Goal: Information Seeking & Learning: Learn about a topic

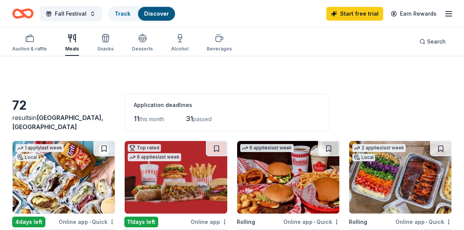
scroll to position [420, 0]
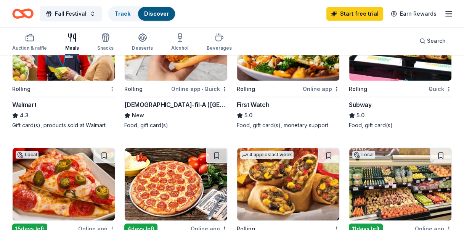
click at [365, 102] on div "Subway" at bounding box center [360, 104] width 23 height 9
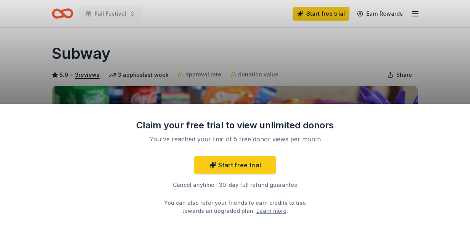
click at [426, 24] on div "Claim your free trial to view unlimited donors You've reached your limit of 5 f…" at bounding box center [235, 115] width 470 height 230
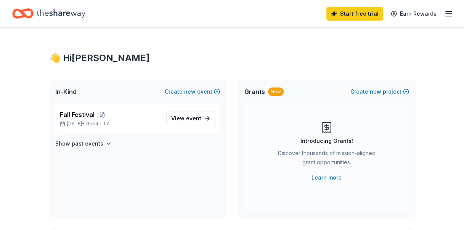
click at [447, 14] on icon "button" at bounding box center [448, 13] width 9 height 9
click at [92, 119] on div "Fall Festival Oct 31, 2025 • Greater LA" at bounding box center [110, 118] width 100 height 17
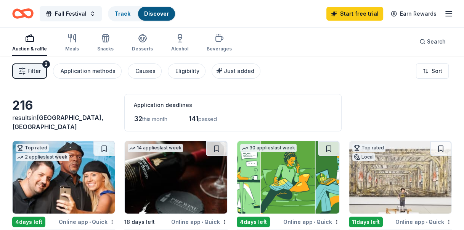
click at [39, 68] on span "Filter" at bounding box center [33, 70] width 13 height 9
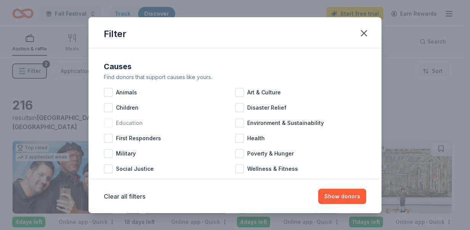
click at [107, 125] on div at bounding box center [108, 122] width 9 height 9
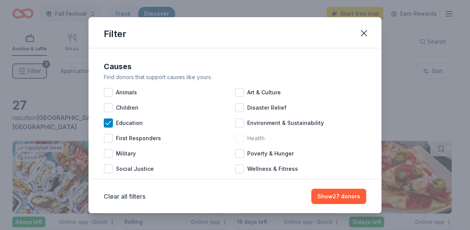
click at [240, 137] on div at bounding box center [239, 137] width 9 height 9
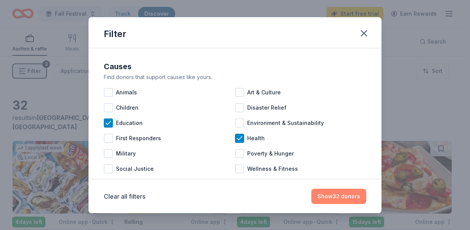
click at [350, 195] on button "Show 32 donors" at bounding box center [338, 195] width 55 height 15
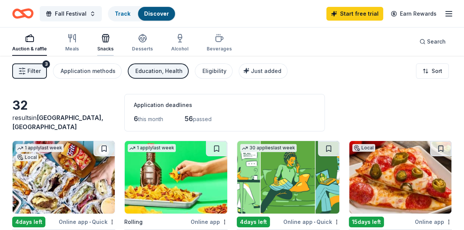
click at [104, 46] on div "Snacks" at bounding box center [105, 49] width 16 height 6
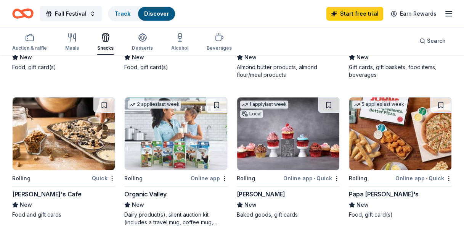
scroll to position [229, 0]
